Goal: Use online tool/utility

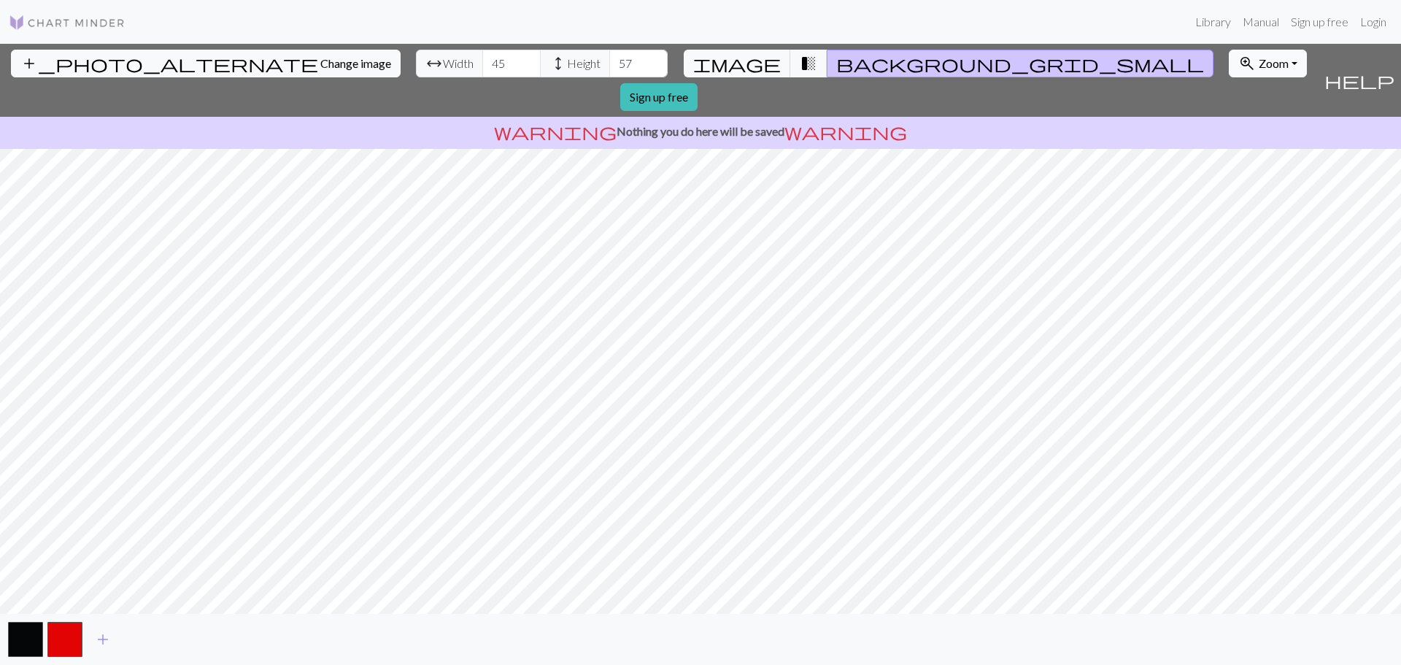
click at [1228, 70] on button "zoom_in Zoom Zoom" at bounding box center [1267, 64] width 78 height 28
click at [1229, 221] on button "150%" at bounding box center [1286, 224] width 115 height 23
click at [1228, 63] on button "zoom_in Zoom Zoom" at bounding box center [1267, 64] width 78 height 28
click at [1229, 101] on button "Fit all" at bounding box center [1286, 95] width 115 height 23
click at [26, 638] on button "button" at bounding box center [25, 639] width 35 height 35
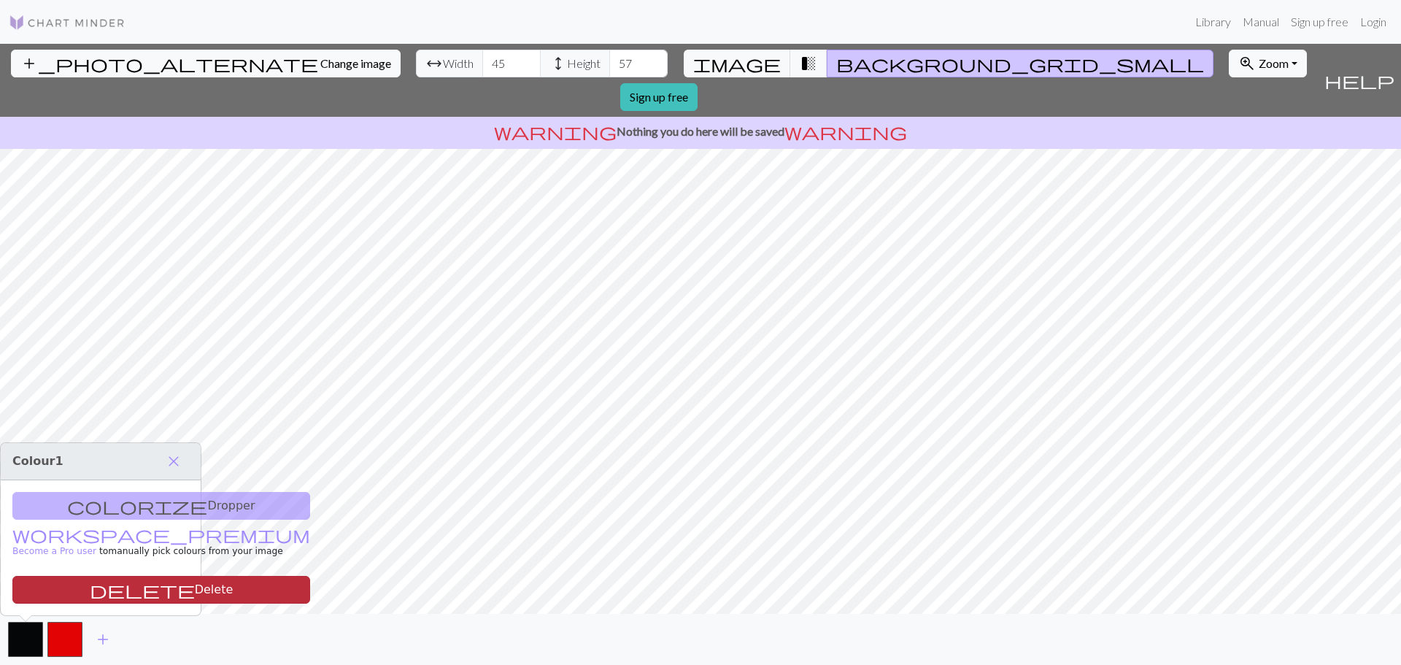
click at [112, 596] on button "delete Delete" at bounding box center [161, 590] width 298 height 28
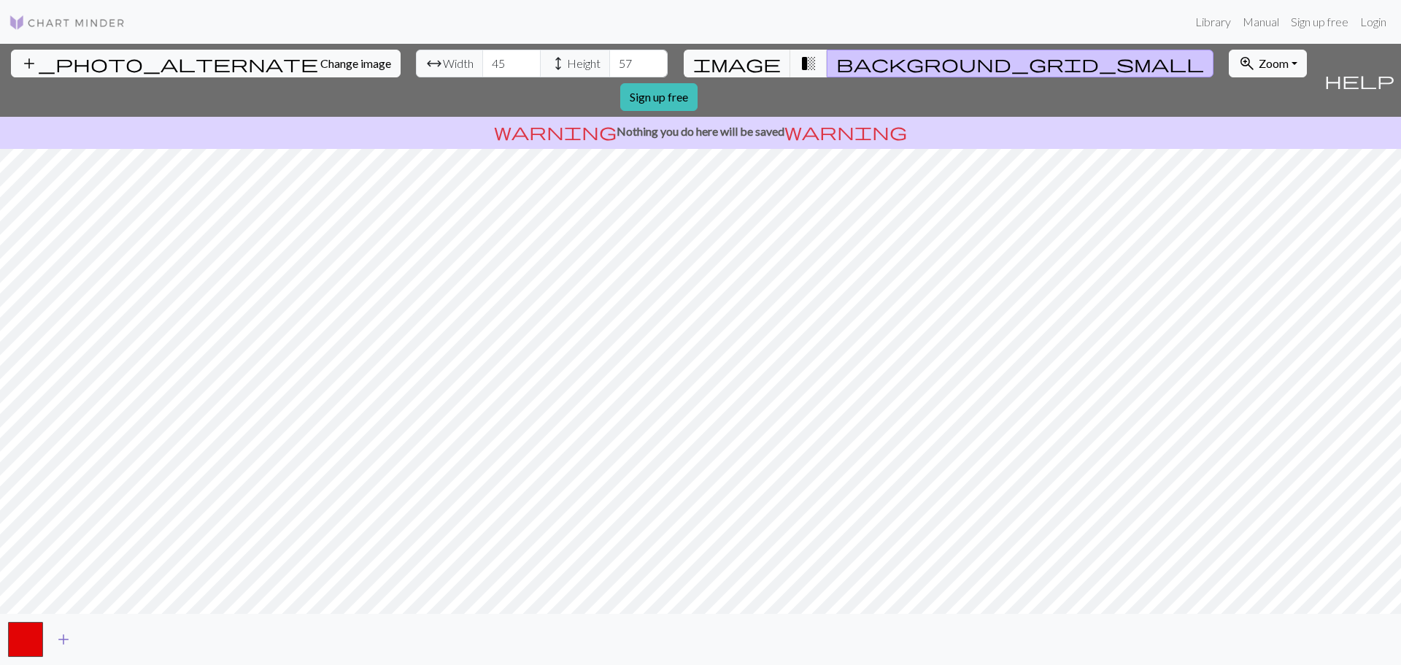
click at [72, 634] on button "add" at bounding box center [63, 639] width 36 height 28
click at [107, 644] on span "add" at bounding box center [103, 639] width 18 height 20
click at [100, 644] on button "button" at bounding box center [104, 639] width 35 height 35
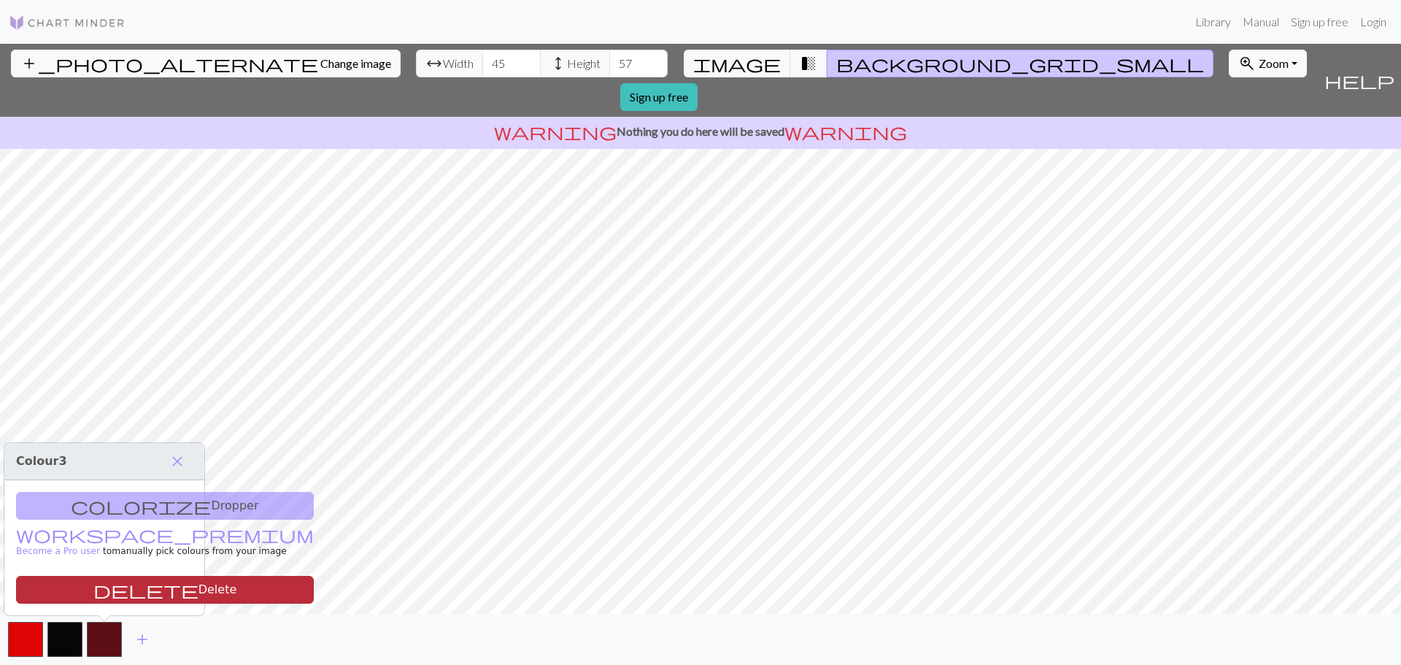
click at [123, 595] on button "delete Delete" at bounding box center [165, 590] width 298 height 28
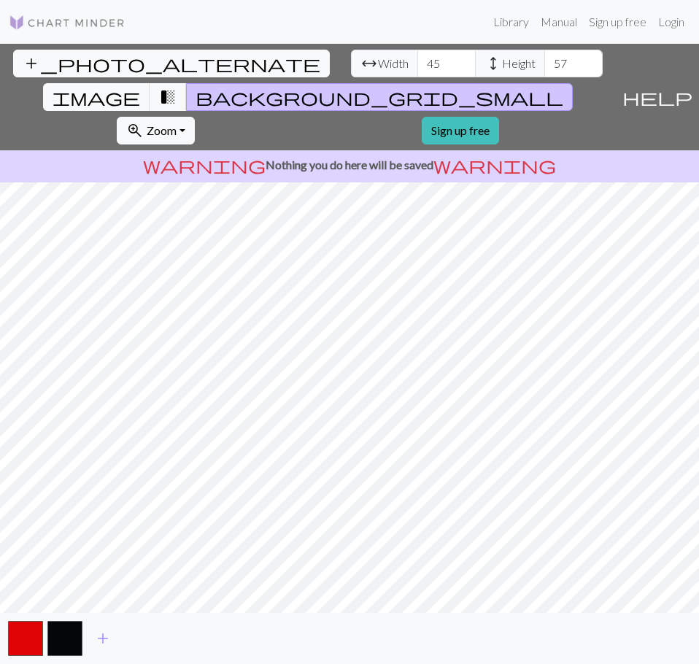
drag, startPoint x: 171, startPoint y: 622, endPoint x: 292, endPoint y: 619, distance: 120.4
click at [292, 619] on div "add" at bounding box center [349, 638] width 699 height 51
drag, startPoint x: 543, startPoint y: 63, endPoint x: 538, endPoint y: 72, distance: 10.8
click at [195, 117] on button "zoom_in Zoom Zoom" at bounding box center [156, 131] width 78 height 28
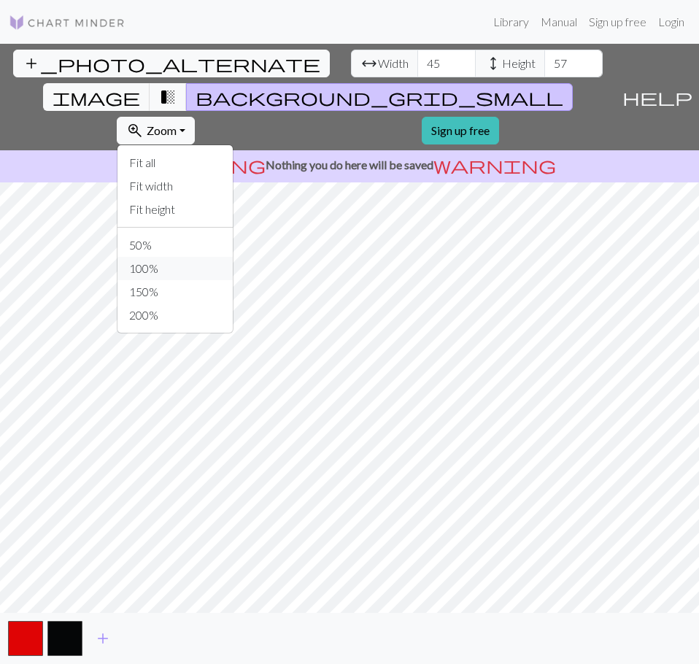
click at [233, 257] on button "100%" at bounding box center [174, 268] width 115 height 23
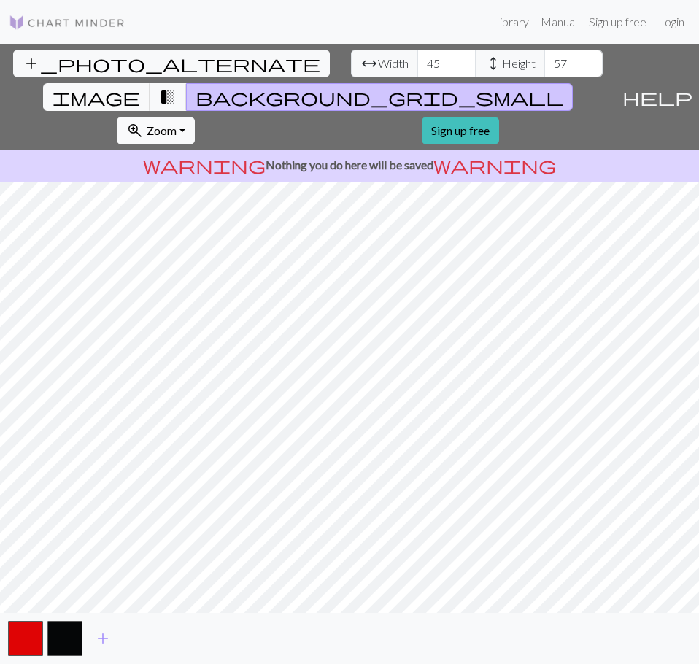
click at [195, 117] on button "zoom_in Zoom Zoom" at bounding box center [156, 131] width 78 height 28
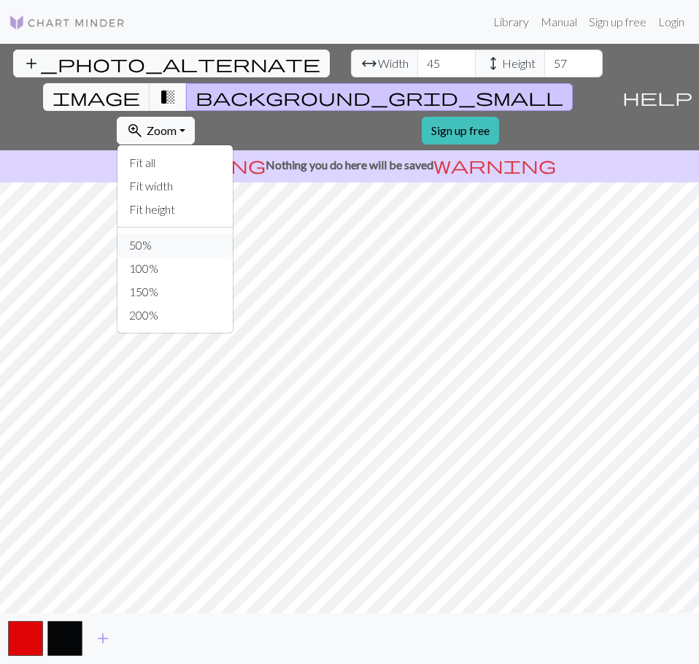
click at [233, 233] on button "50%" at bounding box center [174, 244] width 115 height 23
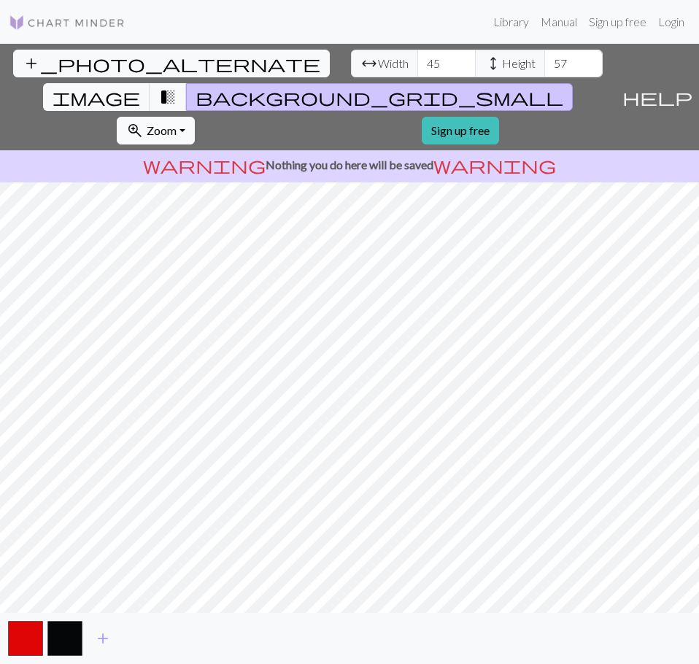
drag, startPoint x: 515, startPoint y: 58, endPoint x: 524, endPoint y: 71, distance: 15.6
click at [177, 123] on span "Zoom" at bounding box center [162, 130] width 30 height 14
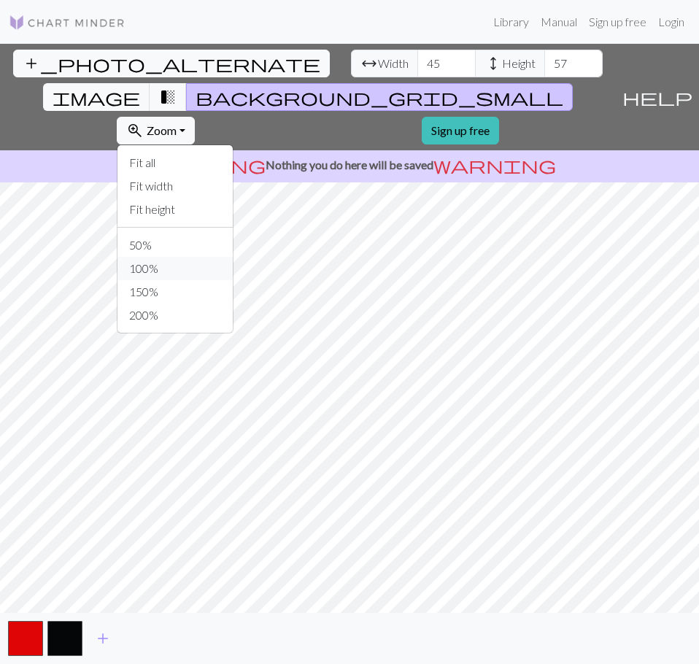
click at [233, 257] on button "100%" at bounding box center [174, 268] width 115 height 23
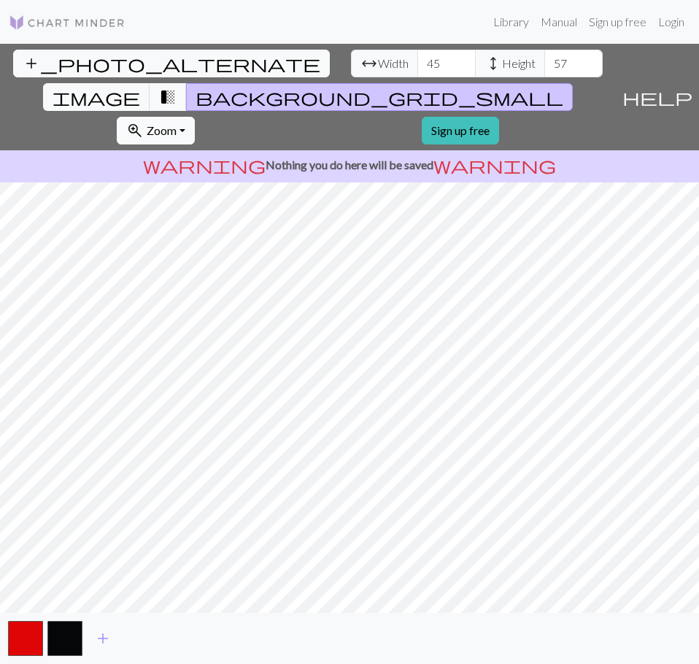
click at [195, 117] on button "zoom_in Zoom Zoom" at bounding box center [156, 131] width 78 height 28
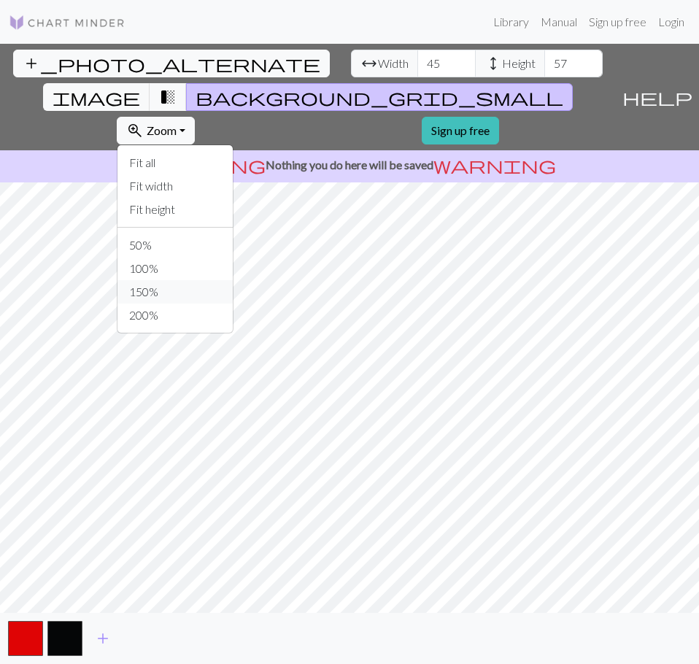
click at [233, 280] on button "150%" at bounding box center [174, 291] width 115 height 23
